Goal: Transaction & Acquisition: Purchase product/service

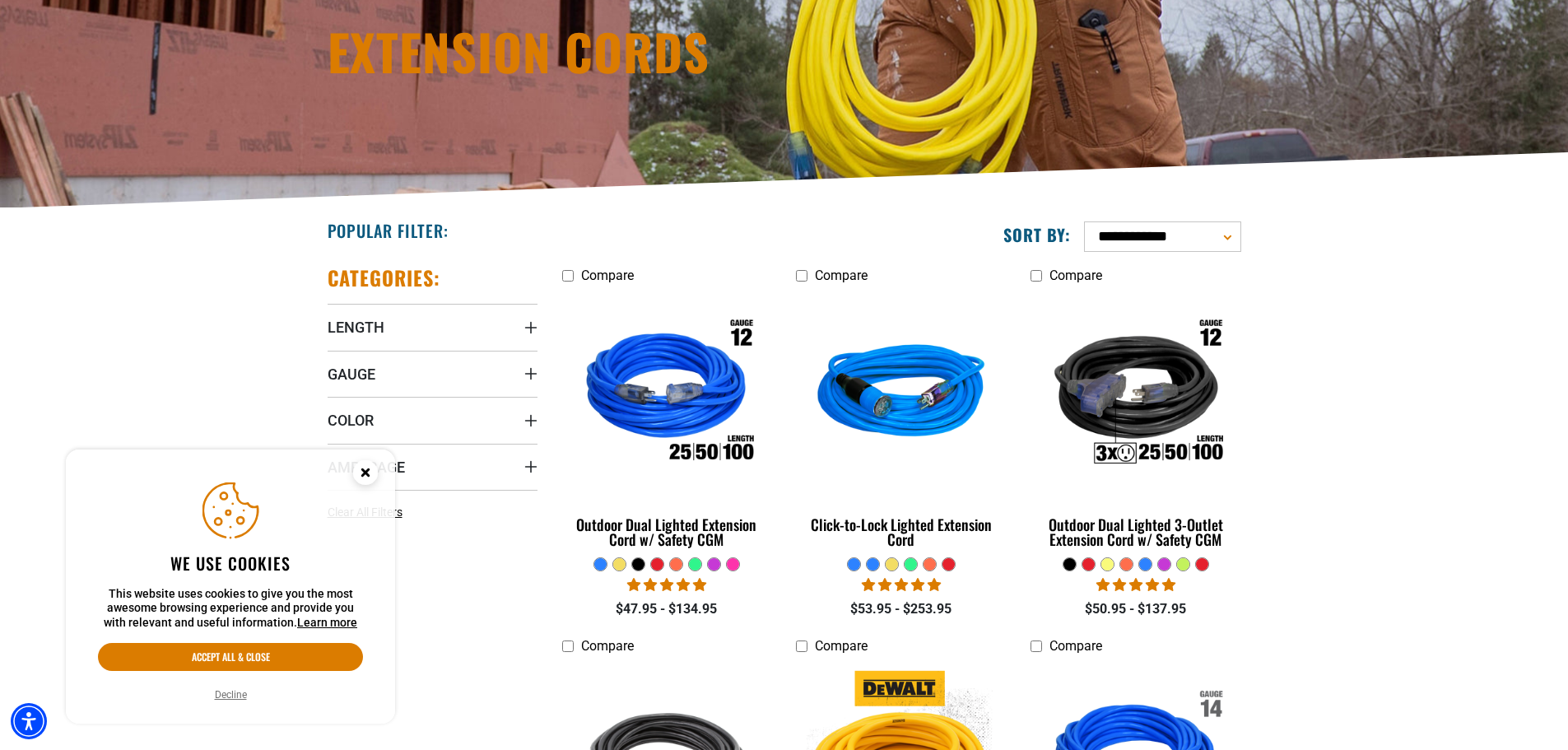
scroll to position [247, 0]
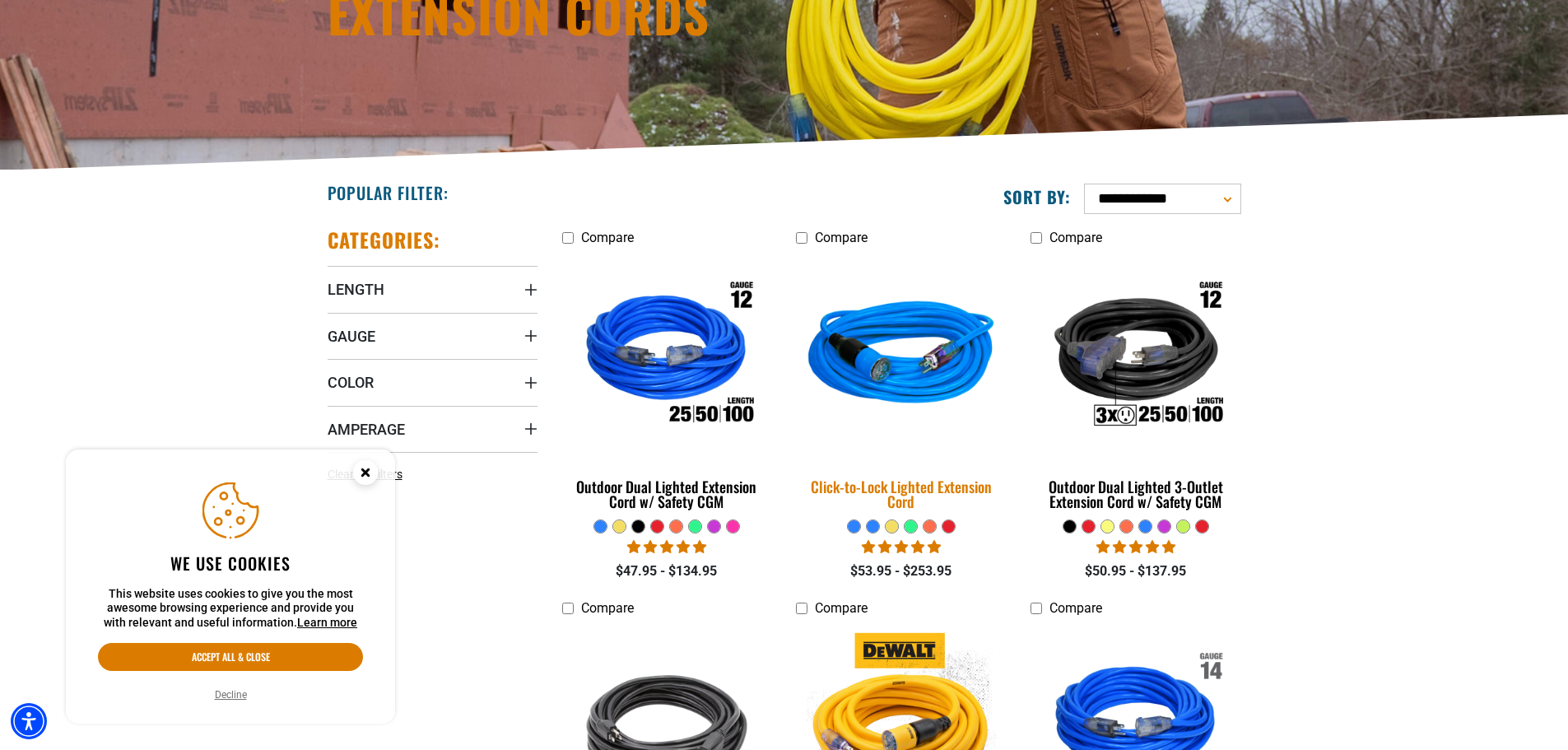
click at [901, 369] on img at bounding box center [901, 356] width 231 height 211
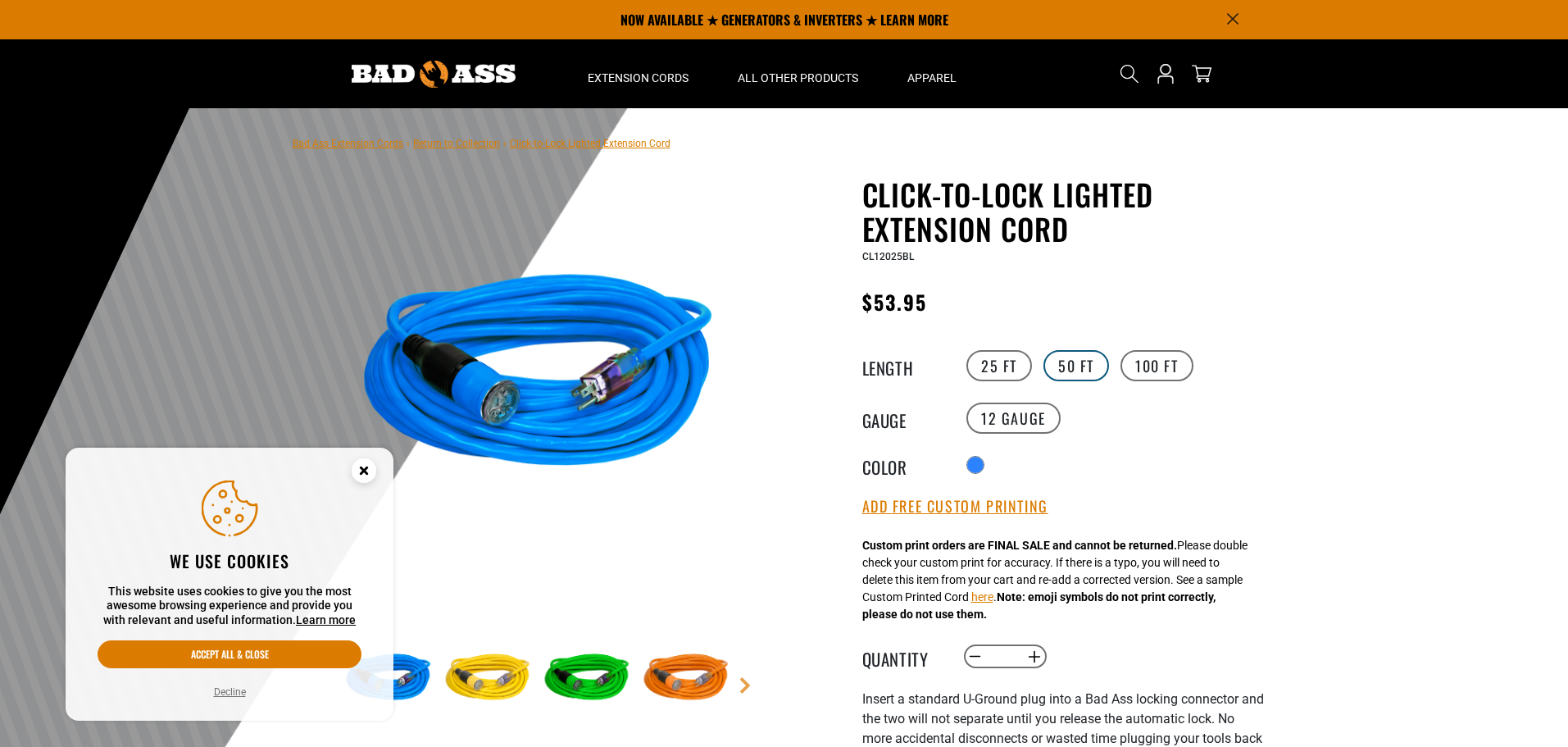
click at [1078, 368] on label "50 FT" at bounding box center [1076, 366] width 66 height 31
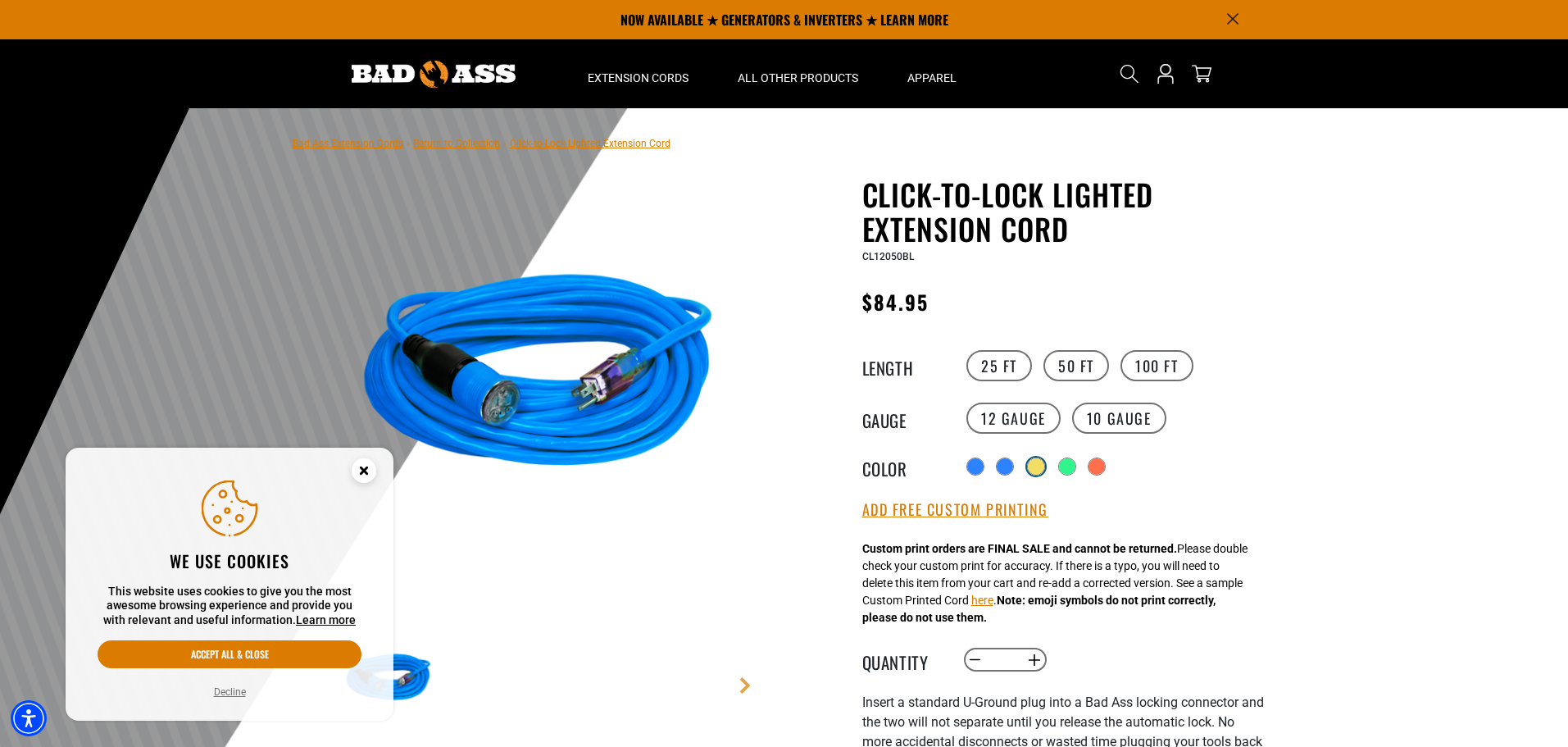
click at [1036, 463] on div "products.product.variant_sold_out_or_unavailable" at bounding box center [1036, 466] width 16 height 16
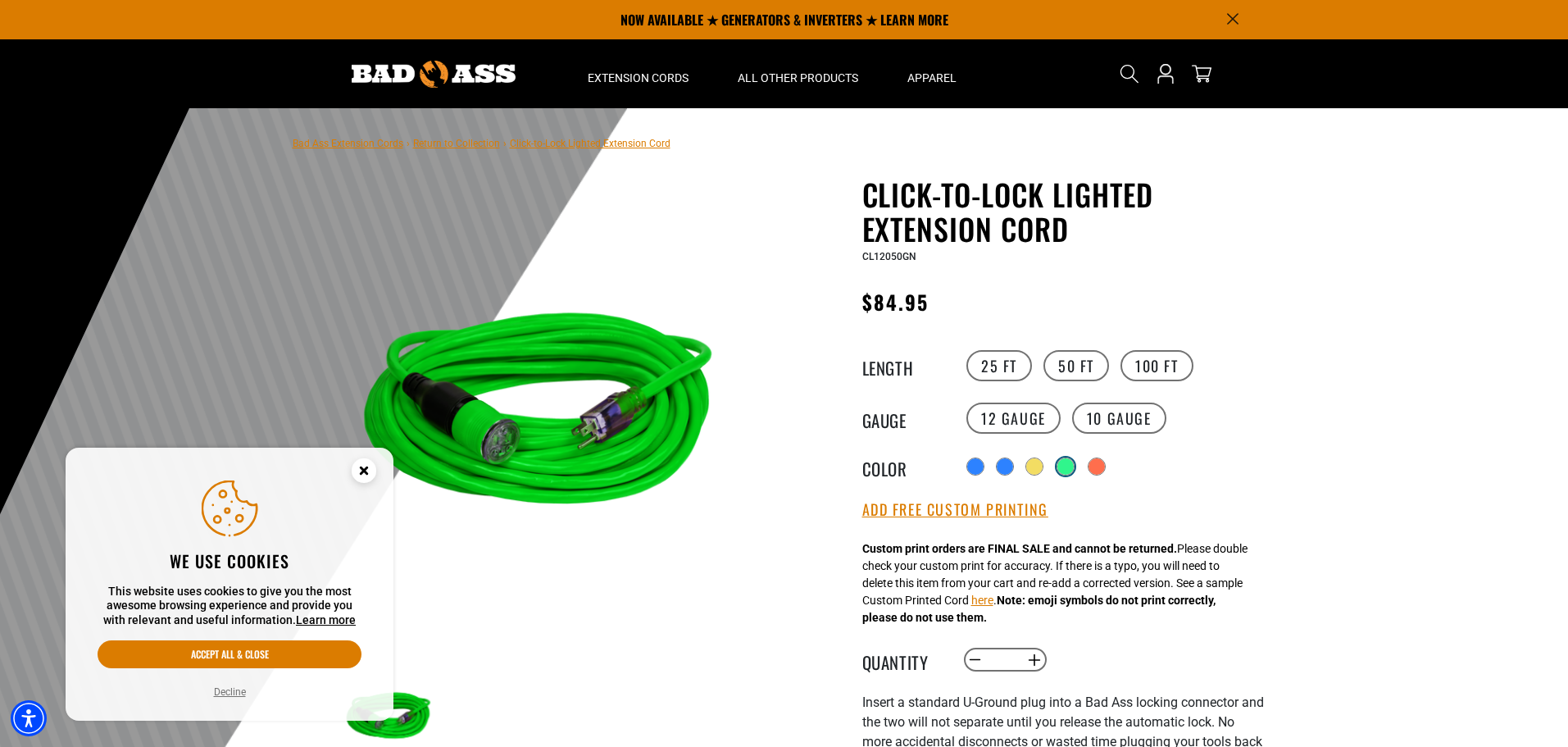
click at [1073, 465] on div "products.product.variant_sold_out_or_unavailable" at bounding box center [1065, 466] width 16 height 16
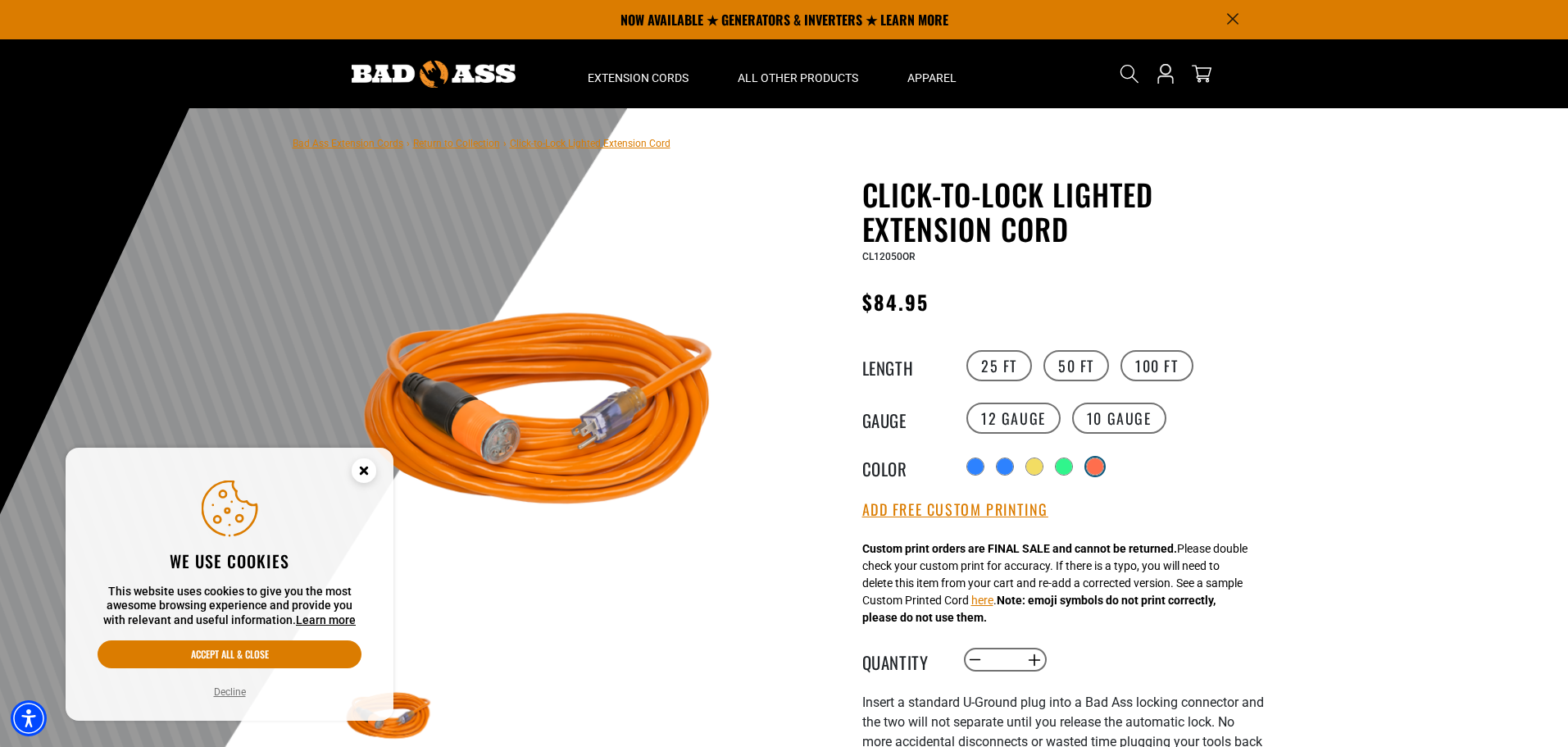
click at [1101, 469] on div "products.product.variant_sold_out_or_unavailable" at bounding box center [1094, 466] width 16 height 16
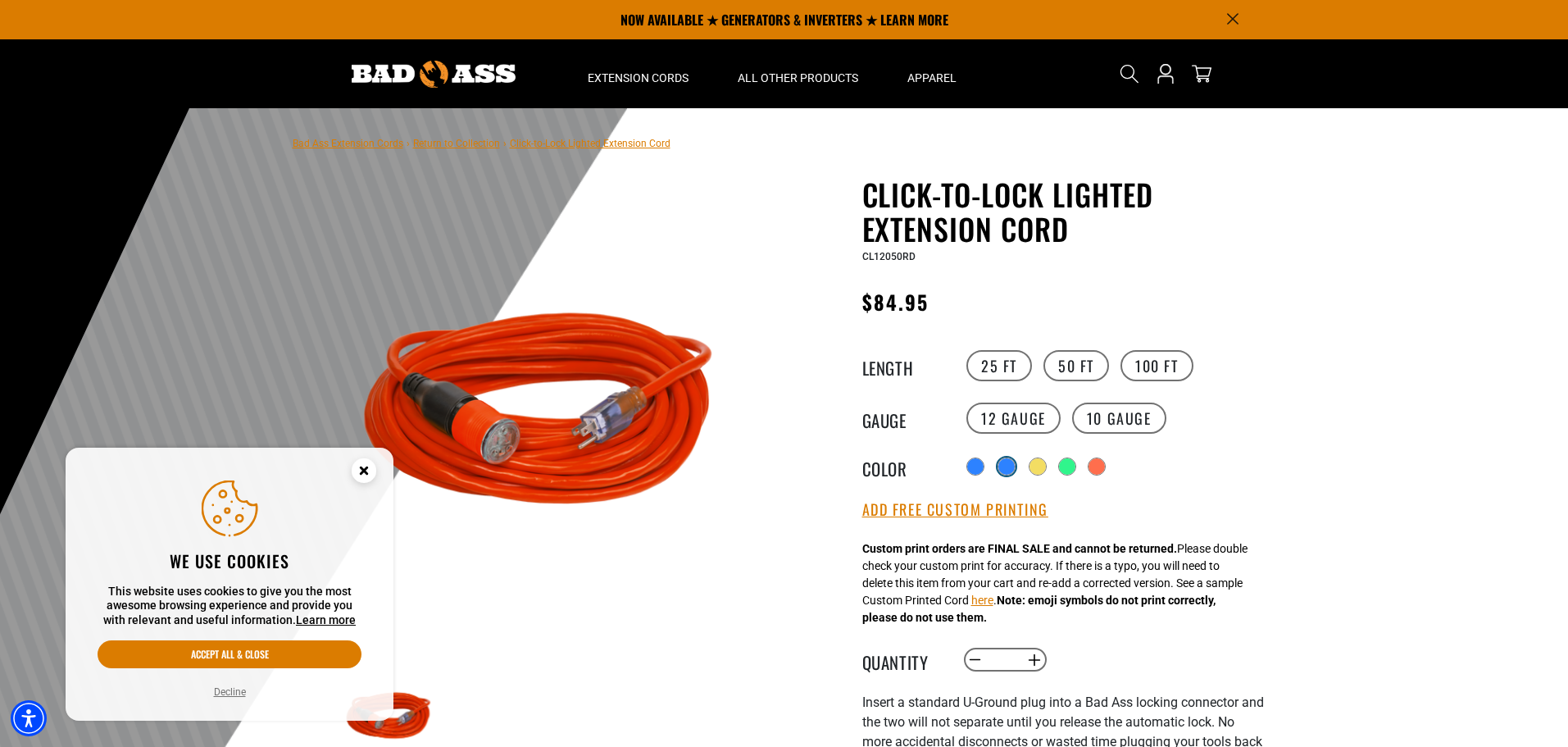
click at [1001, 467] on div "products.product.variant_sold_out_or_unavailable" at bounding box center [1006, 466] width 16 height 16
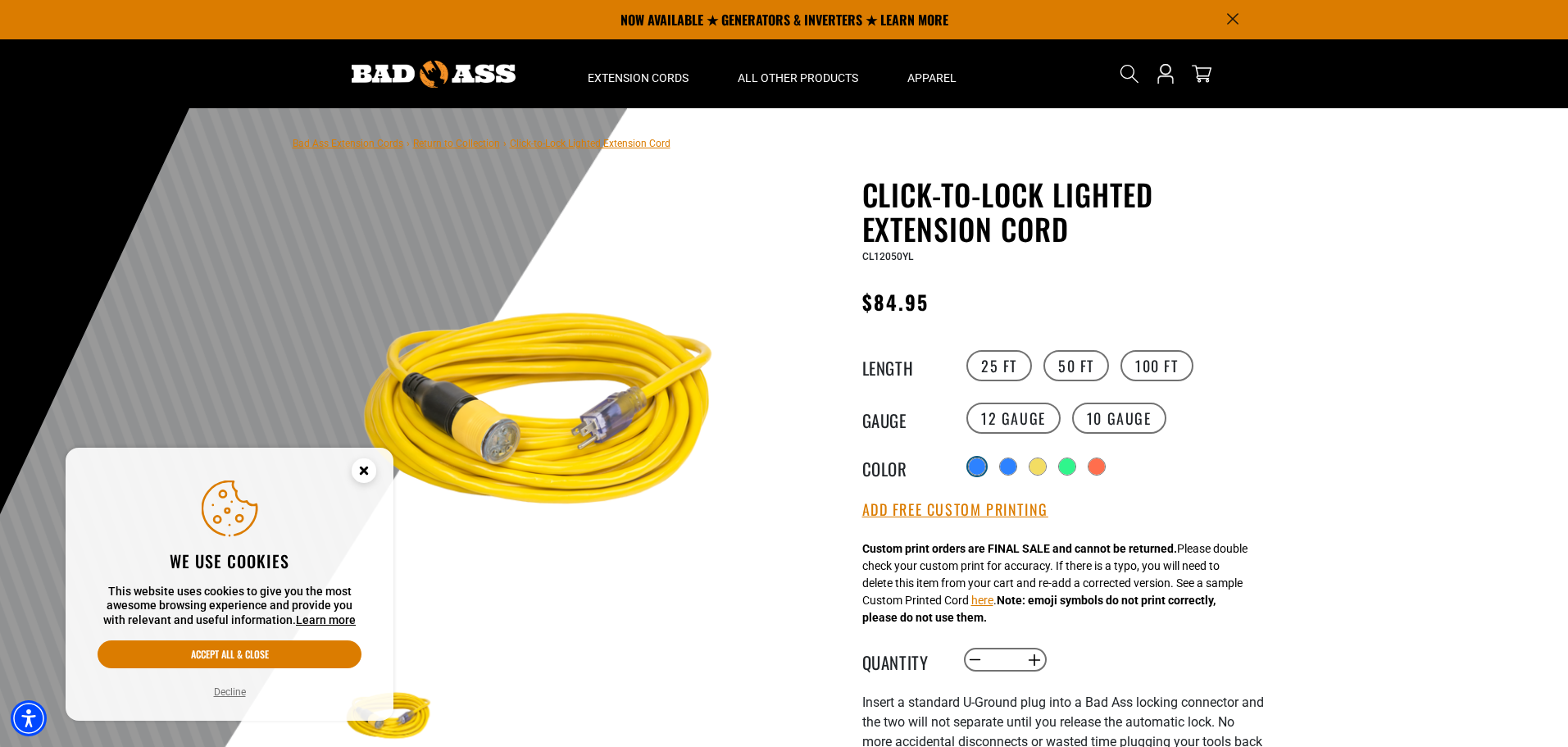
click at [977, 469] on div at bounding box center [977, 466] width 16 height 16
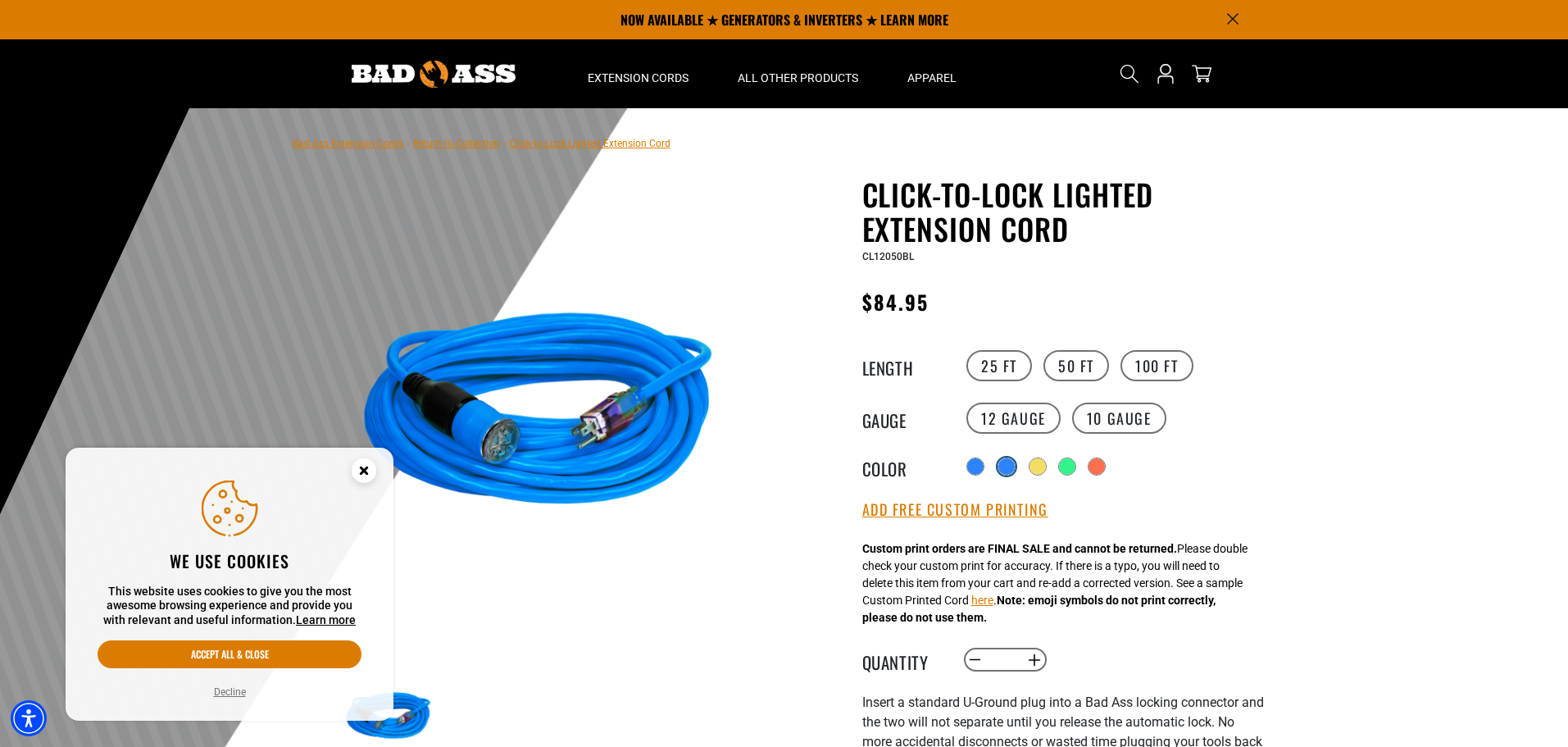
click at [1006, 469] on div "products.product.variant_sold_out_or_unavailable" at bounding box center [1006, 466] width 16 height 16
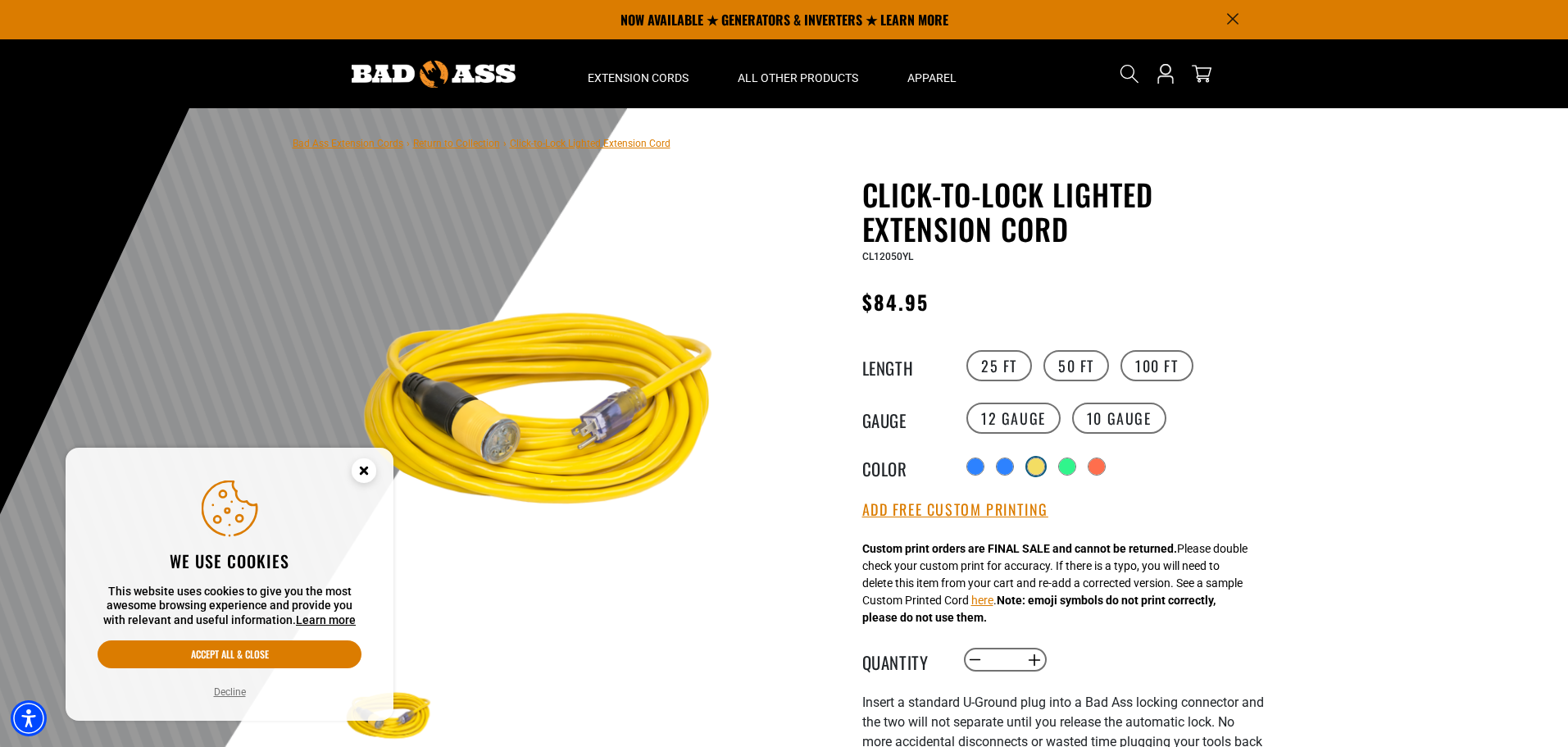
click at [1039, 469] on div "products.product.variant_sold_out_or_unavailable" at bounding box center [1036, 466] width 16 height 16
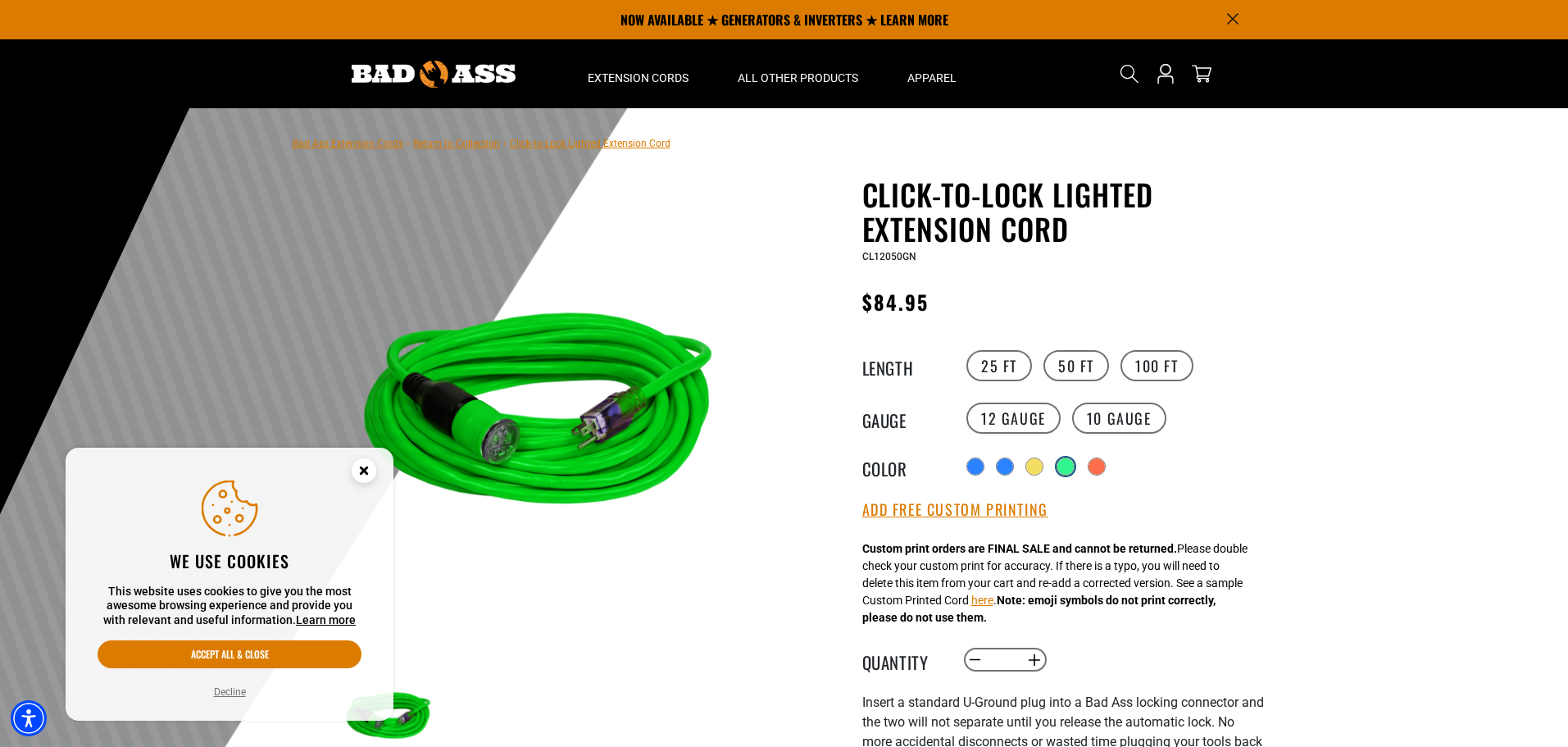
click at [1072, 471] on div "products.product.variant_sold_out_or_unavailable" at bounding box center [1065, 466] width 16 height 16
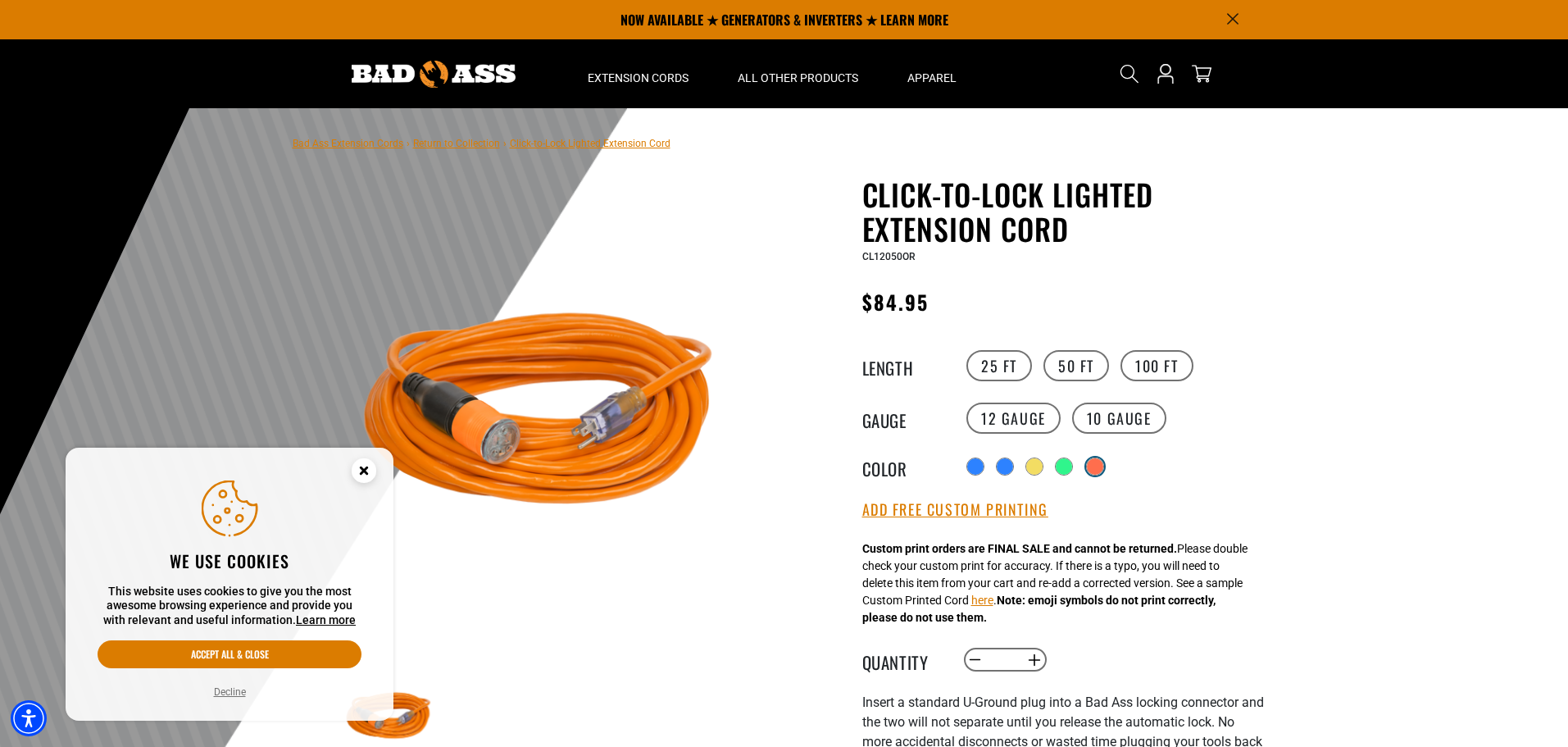
click at [1098, 468] on div "products.product.variant_sold_out_or_unavailable" at bounding box center [1094, 466] width 16 height 16
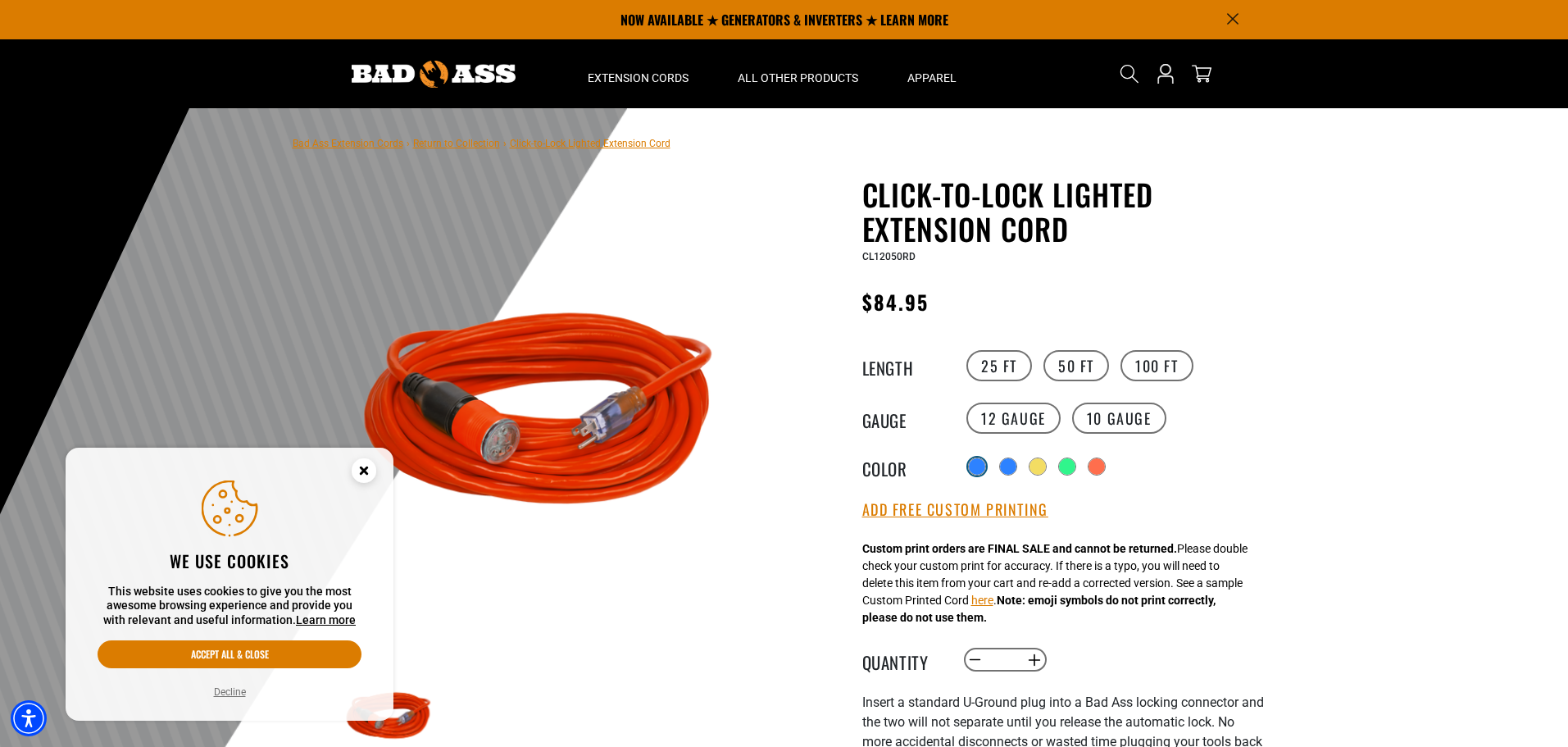
click at [980, 462] on div at bounding box center [977, 466] width 16 height 16
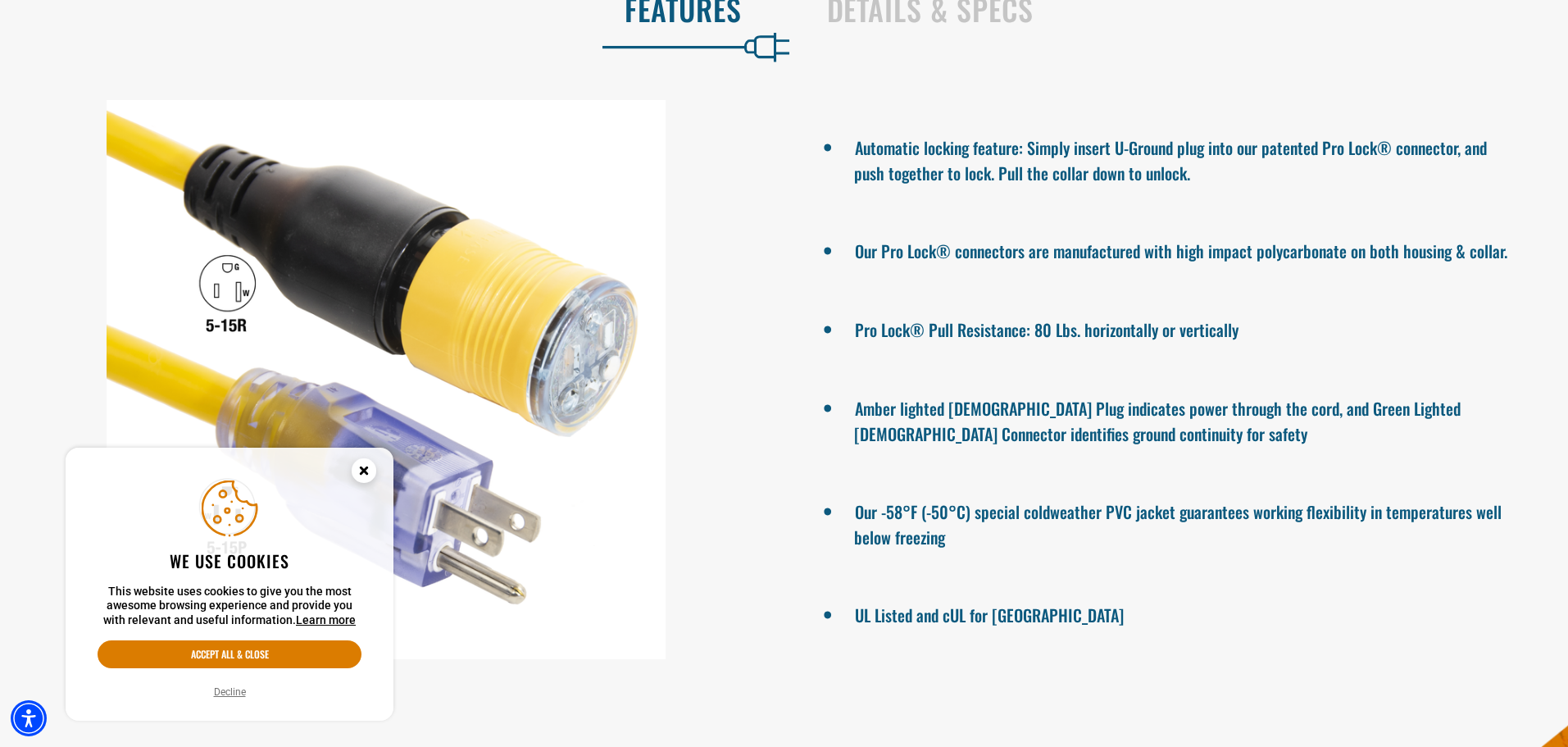
scroll to position [1394, 0]
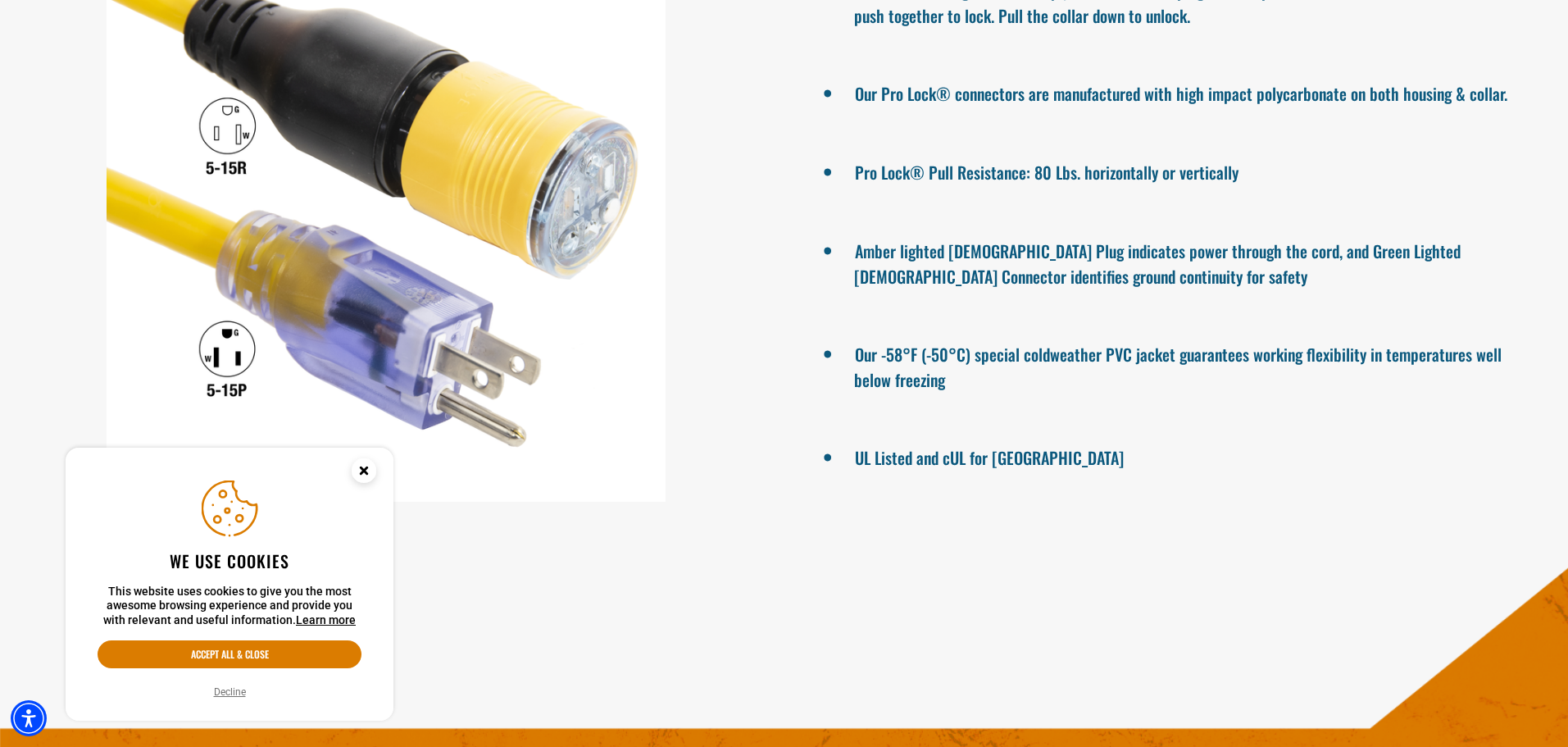
click at [367, 468] on icon "Close this option" at bounding box center [363, 470] width 6 height 6
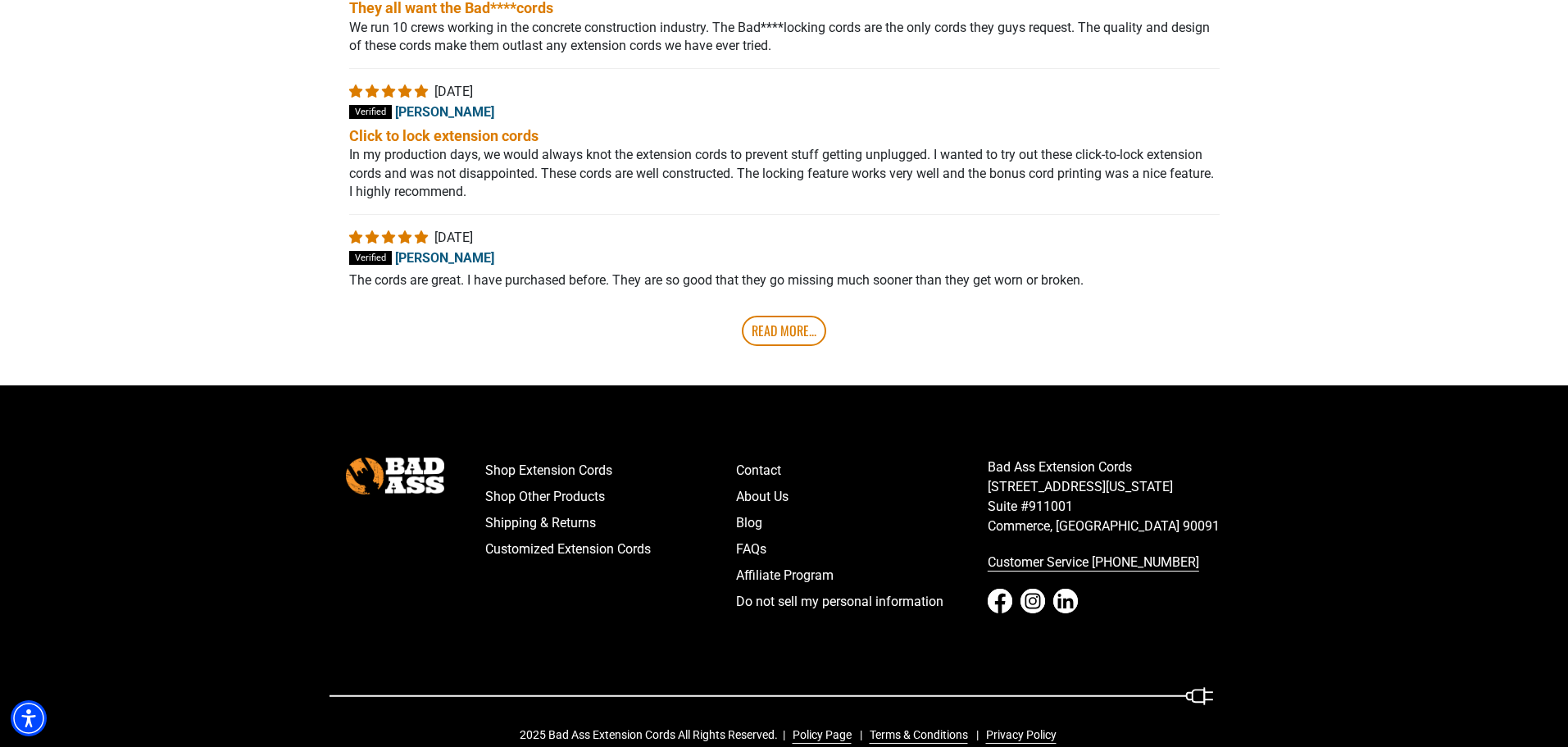
scroll to position [3470, 0]
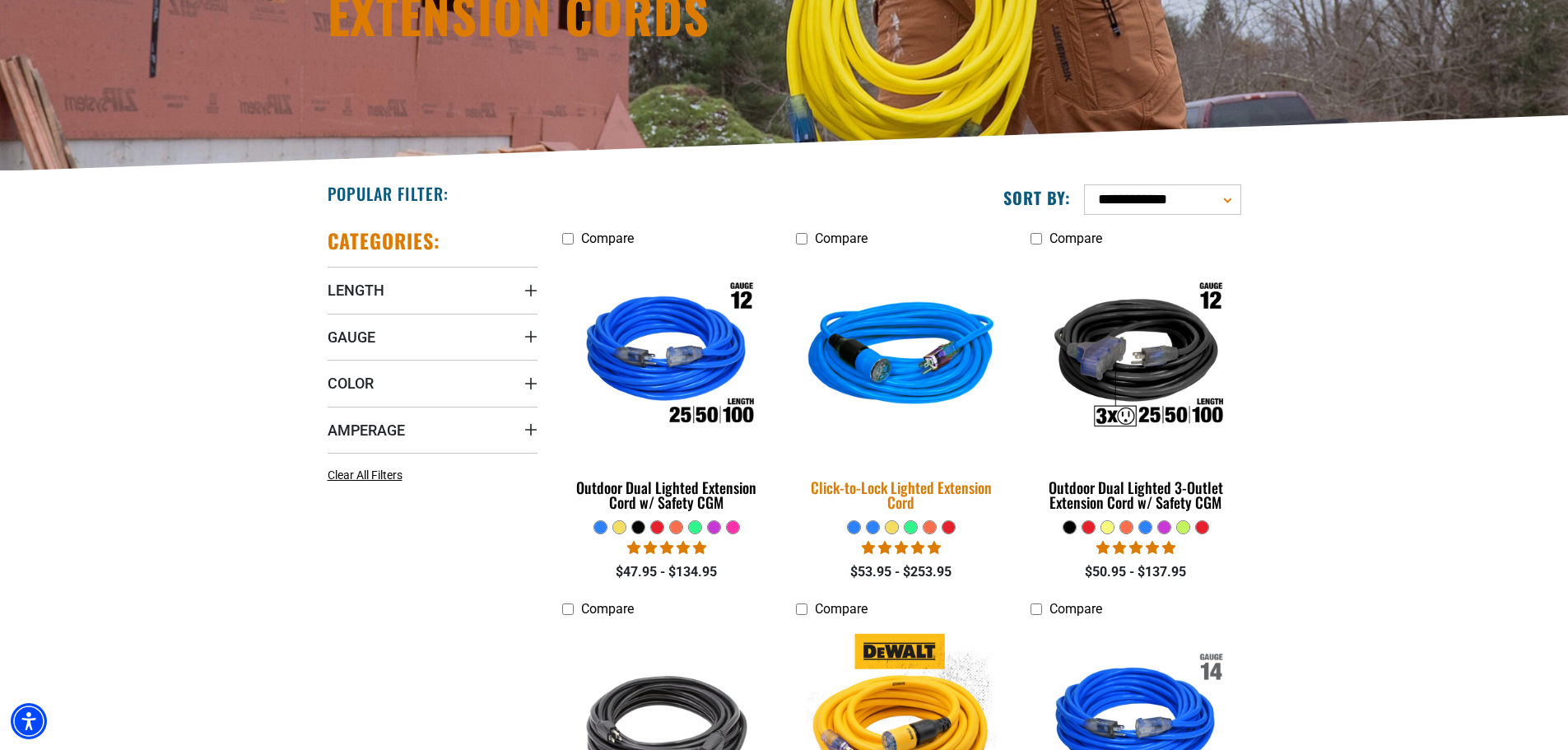
scroll to position [247, 0]
click at [923, 354] on img at bounding box center [901, 356] width 231 height 211
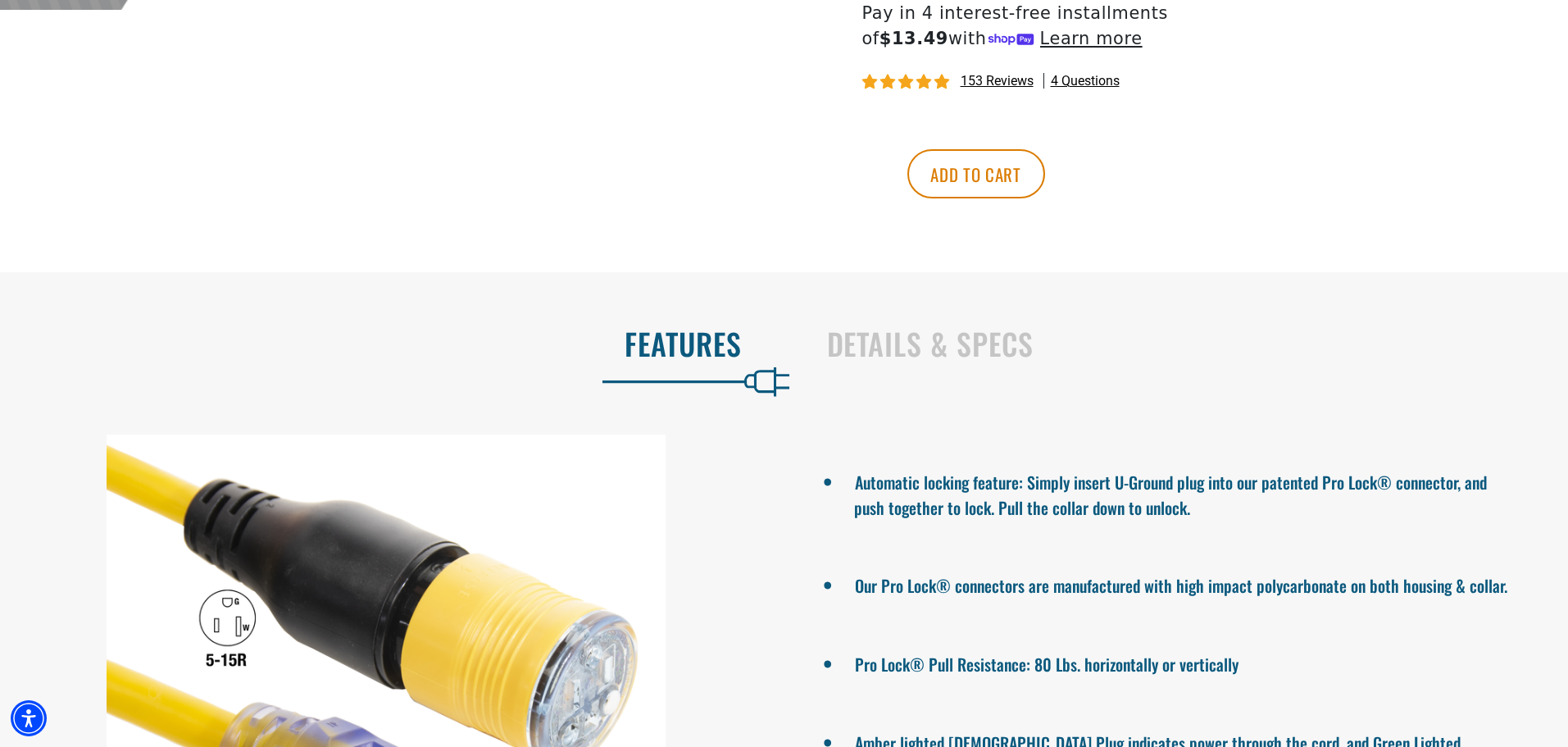
scroll to position [1230, 0]
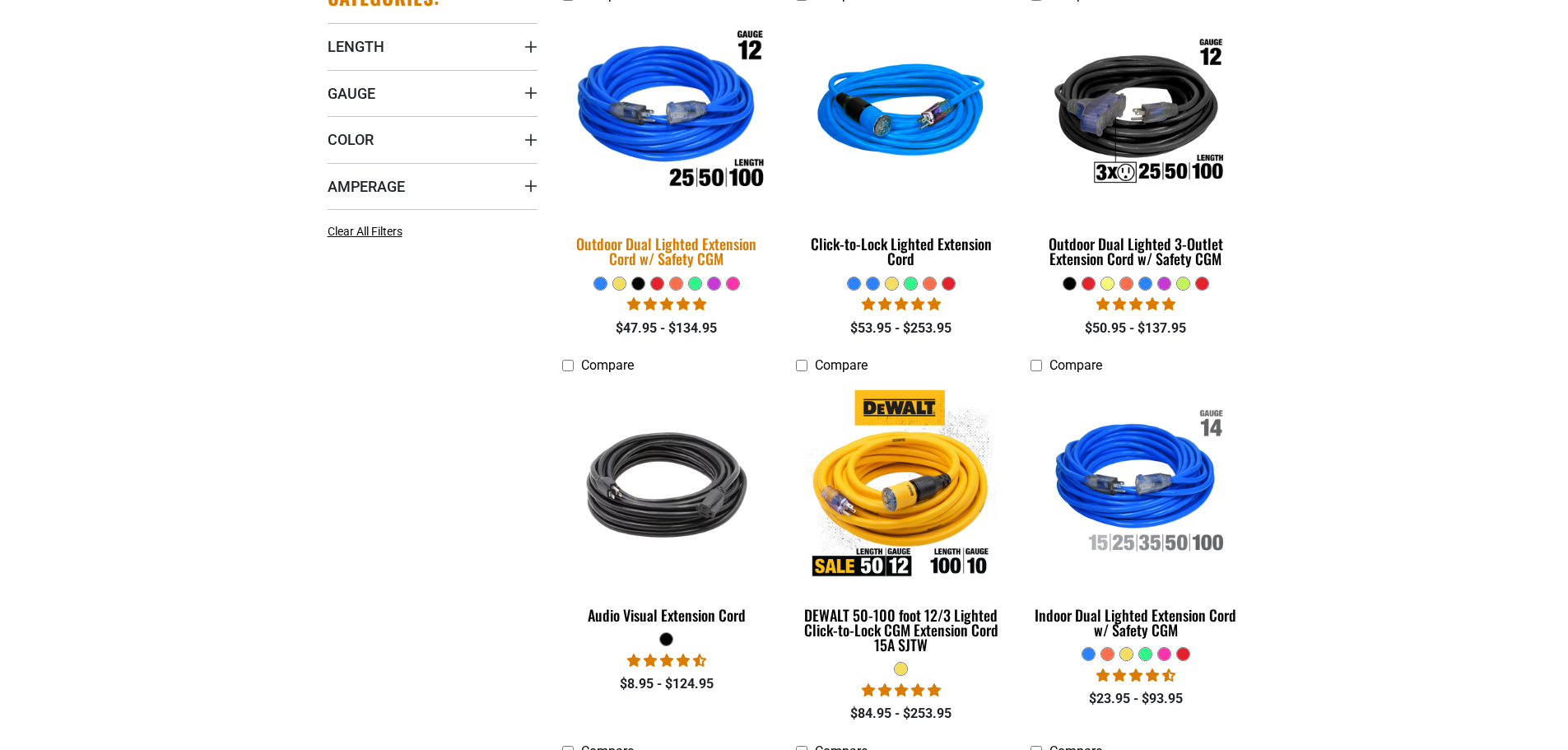
scroll to position [494, 0]
